Goal: Information Seeking & Learning: Learn about a topic

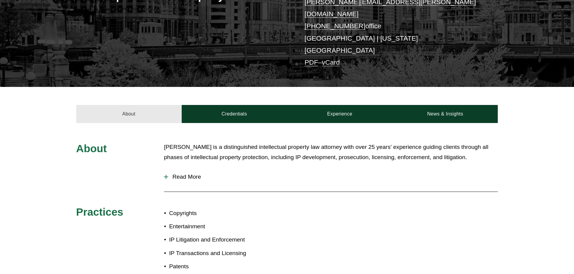
scroll to position [181, 0]
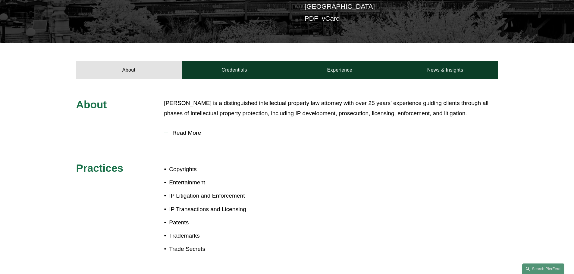
click at [191, 125] on button "Read More" at bounding box center [331, 133] width 334 height 16
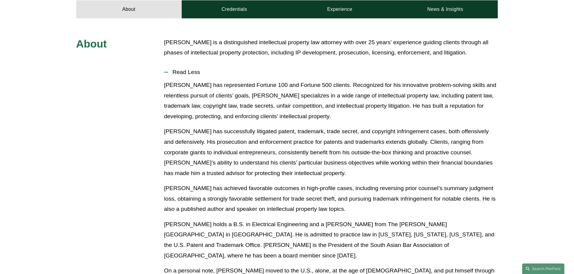
scroll to position [241, 0]
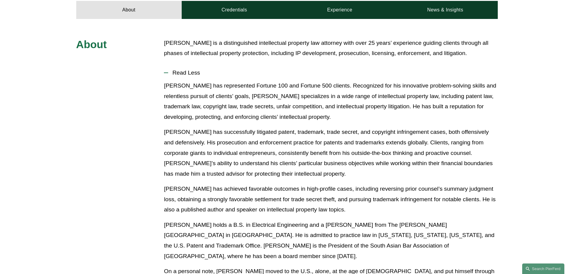
click at [240, 127] on p "[PERSON_NAME] has successfully litigated patent, trademark, trade secret, and c…" at bounding box center [331, 153] width 334 height 52
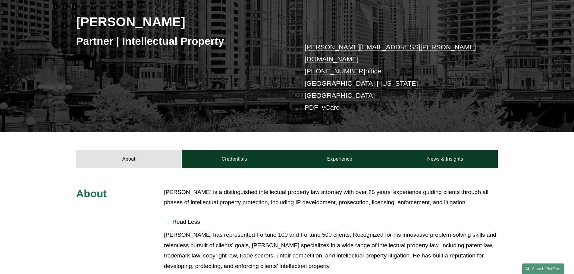
scroll to position [90, 0]
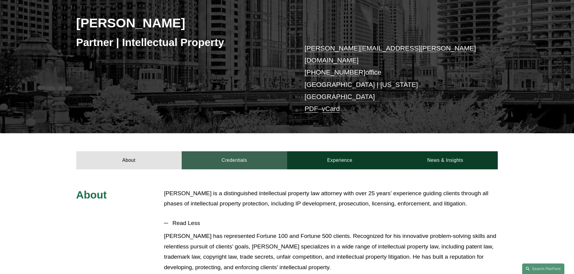
click at [245, 151] on link "Credentials" at bounding box center [234, 160] width 105 height 18
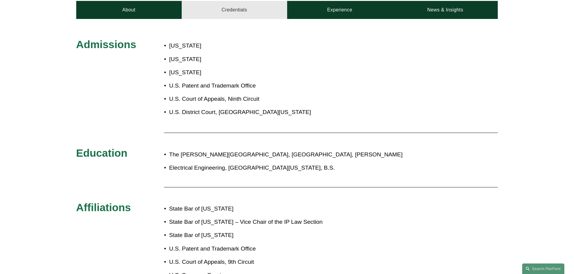
scroll to position [301, 0]
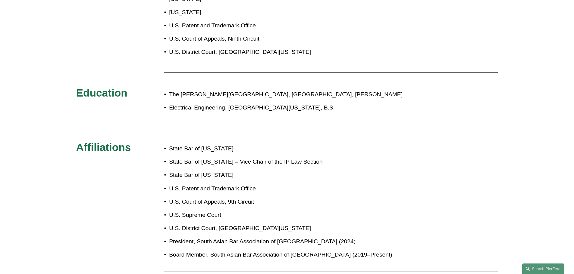
click at [109, 192] on div "Admissions [US_STATE] [US_STATE] [US_STATE] U.S. Patent and Trademark Office U.…" at bounding box center [287, 141] width 574 height 326
click at [109, 191] on div "Admissions [US_STATE] [US_STATE] [US_STATE] U.S. Patent and Trademark Office U.…" at bounding box center [287, 141] width 574 height 326
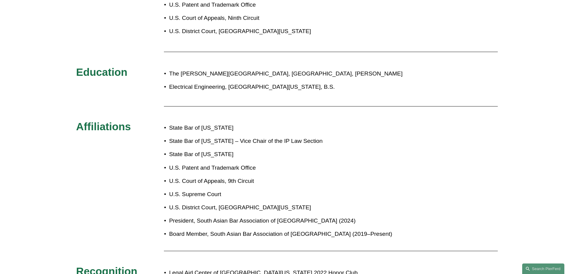
scroll to position [331, 0]
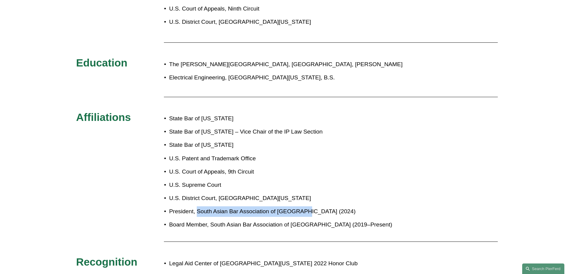
drag, startPoint x: 197, startPoint y: 193, endPoint x: 303, endPoint y: 191, distance: 106.3
click at [303, 207] on p "President, South Asian Bar Association of [GEOGRAPHIC_DATA] (2024)" at bounding box center [307, 212] width 276 height 11
click at [280, 160] on ul "State Bar of [US_STATE] State Bar of [US_STATE] – Vice Chair of the IP Law Sect…" at bounding box center [304, 172] width 281 height 117
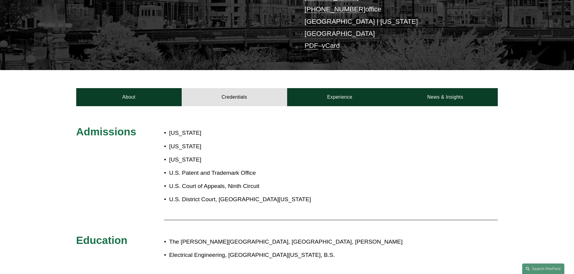
scroll to position [151, 0]
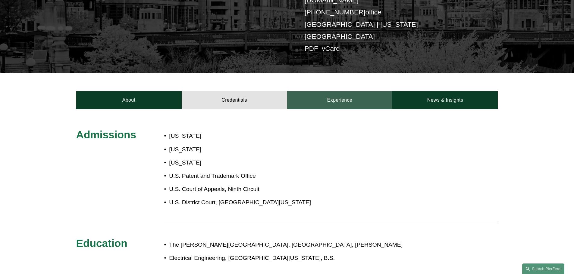
click at [339, 91] on link "Experience" at bounding box center [339, 100] width 105 height 18
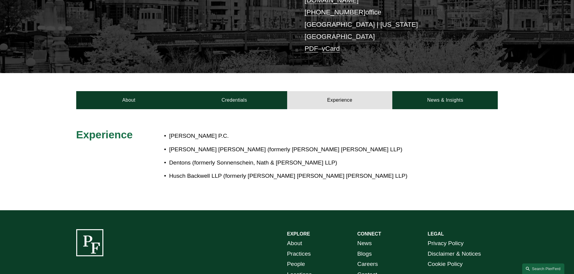
click at [401, 158] on p "Dentons (formerly Sonnenschein, Nath & [PERSON_NAME] LLP)" at bounding box center [307, 163] width 276 height 11
click at [438, 109] on div "Experience [PERSON_NAME] P.C. [PERSON_NAME] Bond [PERSON_NAME] (formerly [PERSO…" at bounding box center [287, 159] width 574 height 101
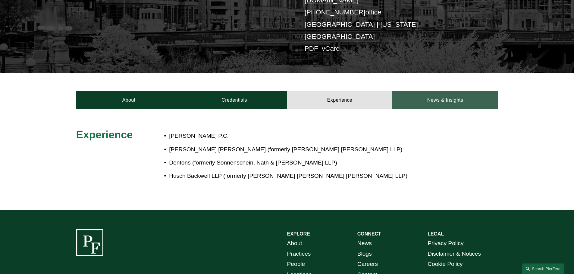
click at [439, 91] on link "News & Insights" at bounding box center [444, 100] width 105 height 18
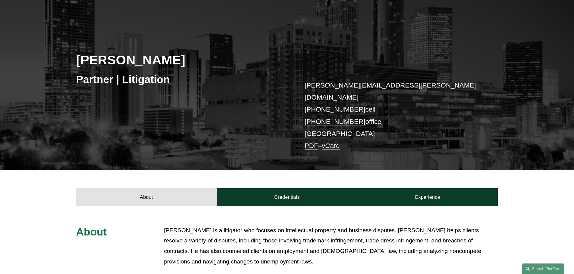
scroll to position [181, 0]
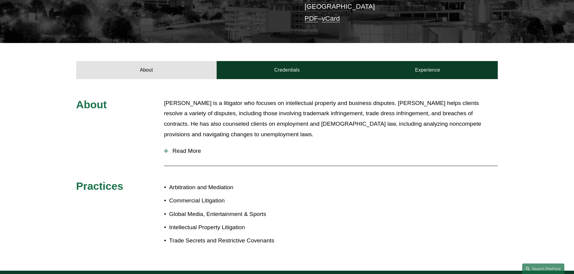
click at [186, 143] on button "Read More" at bounding box center [331, 151] width 334 height 16
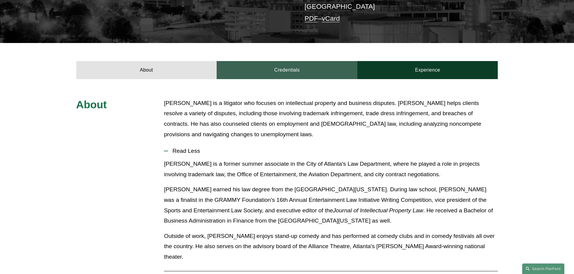
click at [250, 66] on link "Credentials" at bounding box center [286, 70] width 141 height 18
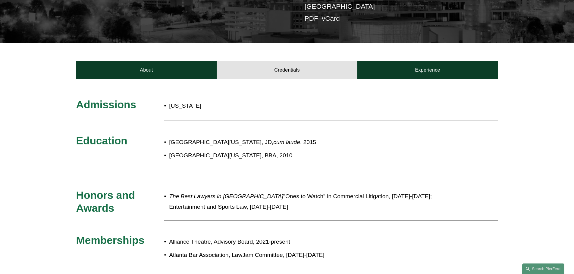
click at [219, 101] on p "Georgia" at bounding box center [245, 106] width 153 height 11
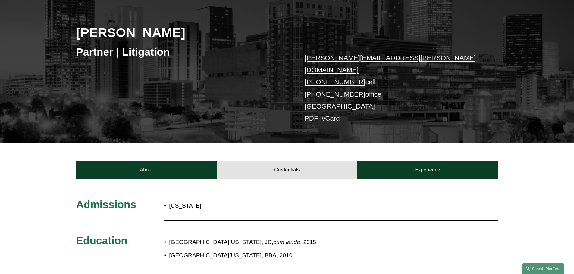
scroll to position [0, 0]
